Goal: Find specific page/section: Find specific page/section

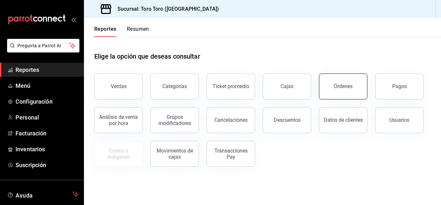
click at [350, 81] on button "Órdenes" at bounding box center [343, 86] width 48 height 26
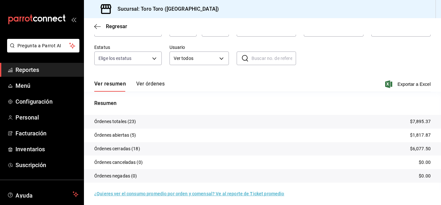
scroll to position [49, 0]
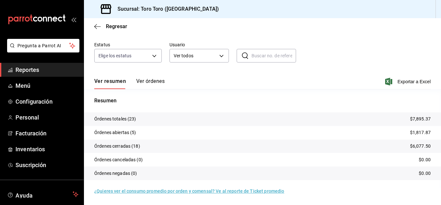
click at [29, 70] on span "Reportes" at bounding box center [47, 69] width 63 height 9
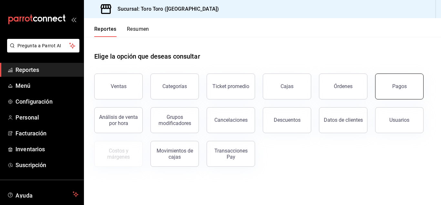
click at [394, 81] on button "Pagos" at bounding box center [400, 86] width 48 height 26
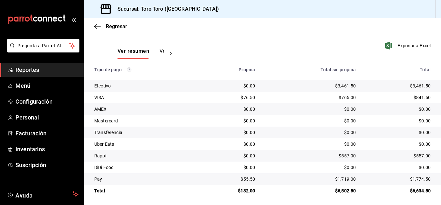
scroll to position [92, 0]
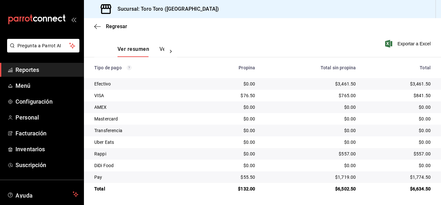
click at [28, 69] on span "Reportes" at bounding box center [47, 69] width 63 height 9
